Goal: Task Accomplishment & Management: Manage account settings

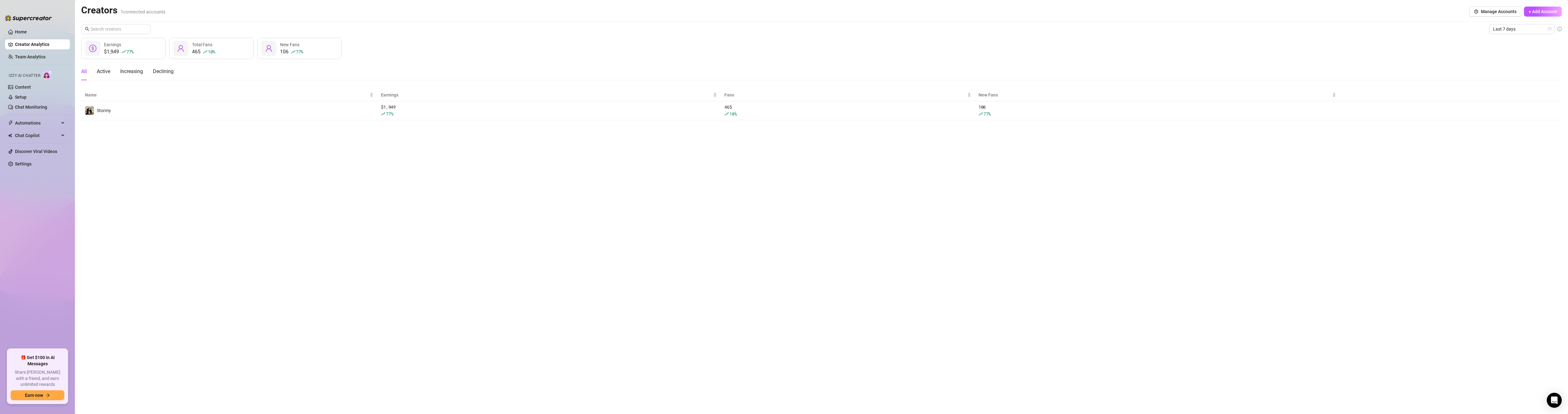
click at [20, 63] on ul "Home Creator Analytics Team Analytics Izzy AI Chatter Content Setup Chat Monito…" at bounding box center [37, 185] width 65 height 322
click at [20, 57] on link "Team Analytics" at bounding box center [30, 57] width 30 height 5
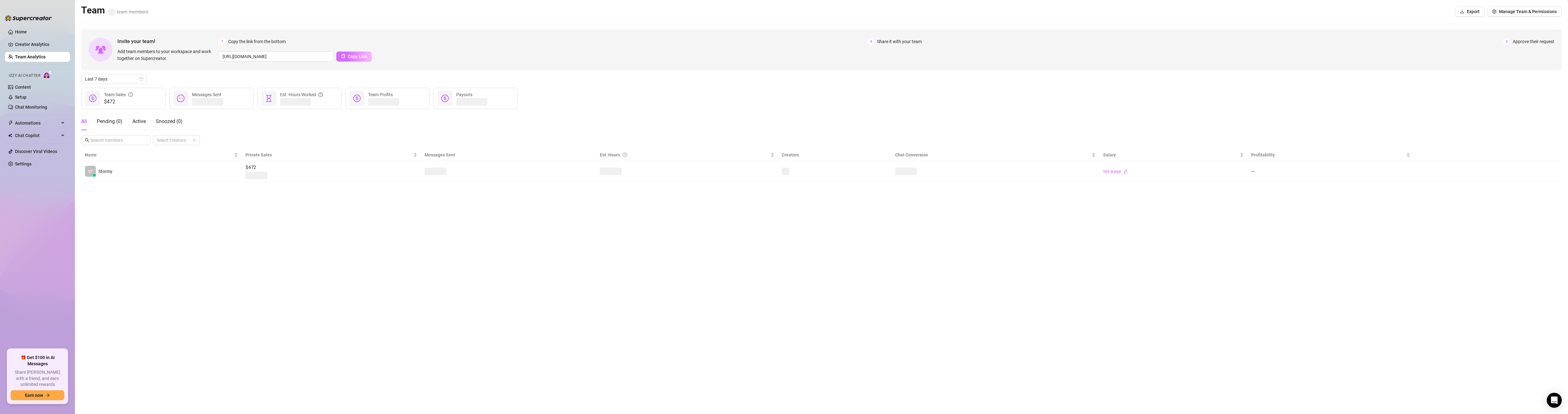
click at [348, 55] on span "Copy Link" at bounding box center [357, 57] width 19 height 5
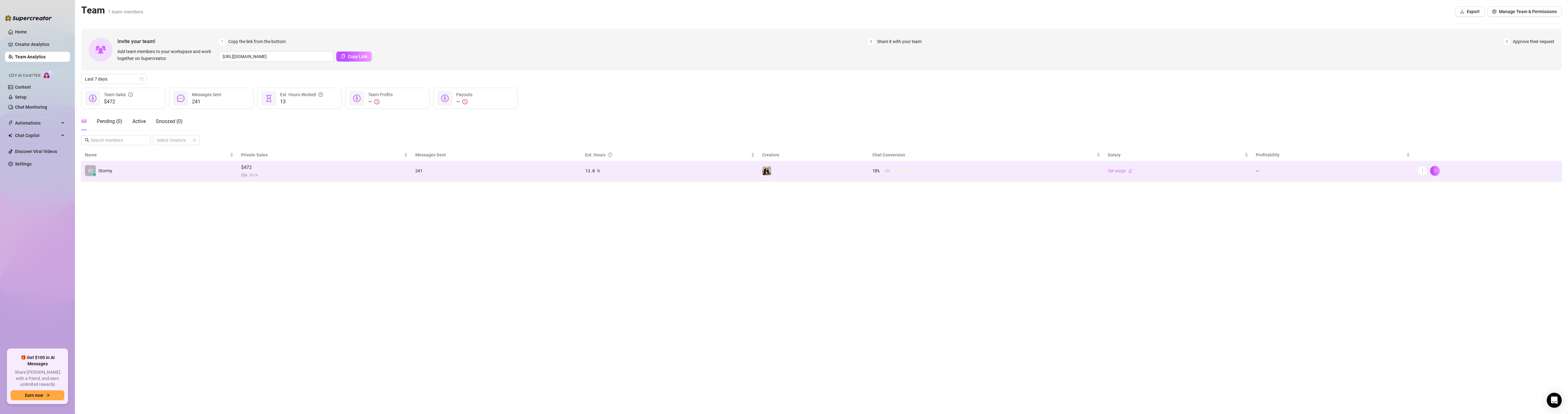
click at [1121, 175] on td "Set wage" at bounding box center [1178, 171] width 148 height 19
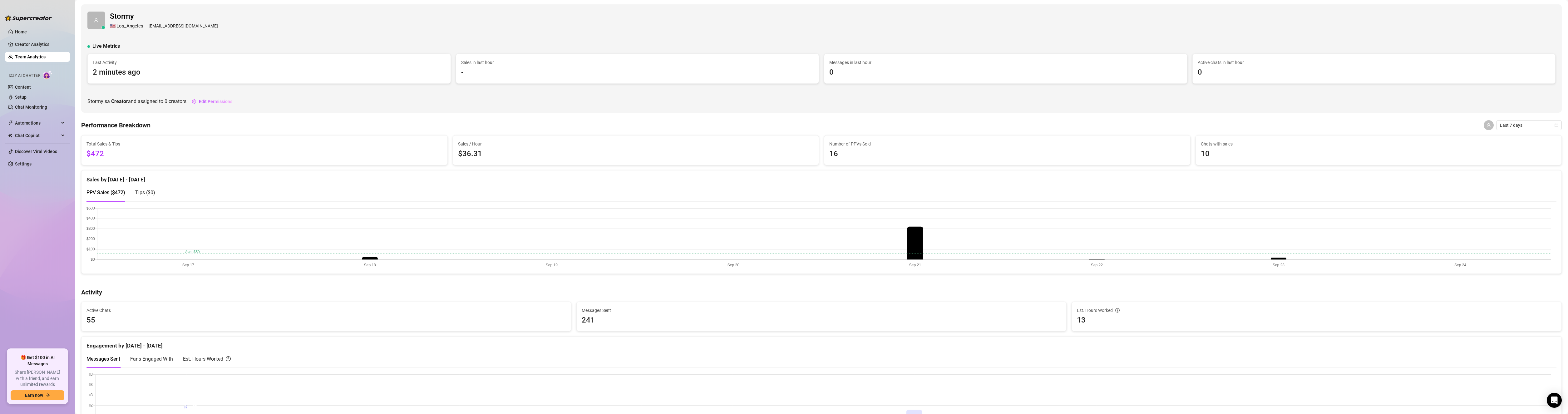
click at [30, 56] on link "Team Analytics" at bounding box center [30, 57] width 30 height 5
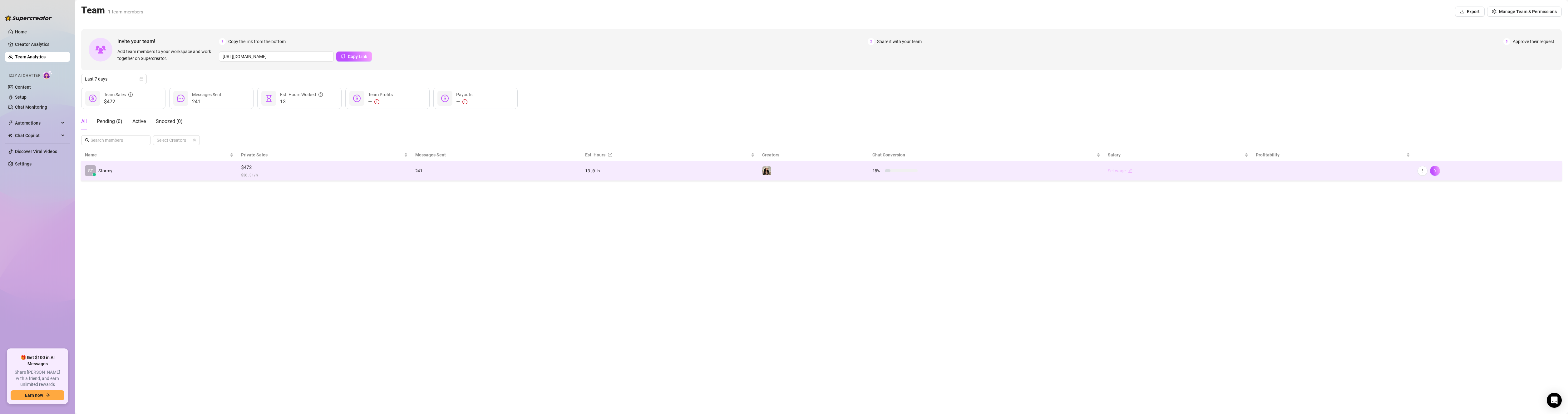
click at [1125, 169] on link "Set wage" at bounding box center [1120, 170] width 25 height 5
